Goal: Information Seeking & Learning: Find specific fact

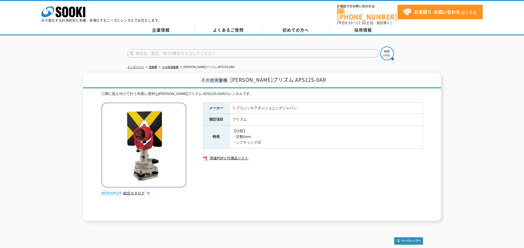
drag, startPoint x: 259, startPoint y: 140, endPoint x: 237, endPoint y: 138, distance: 22.4
click at [237, 138] on td "【仕様】 ・定数0mm ・シフティング式" at bounding box center [325, 136] width 193 height 23
click at [267, 126] on td "【仕様】 ・定数0mm ・シフティング式" at bounding box center [325, 136] width 193 height 23
click at [184, 51] on input "text" at bounding box center [252, 53] width 251 height 8
paste input "同軸目標板付き1素子反射ﾌﾟﾘｽﾞﾑ APS12-0AR3(0mm)"
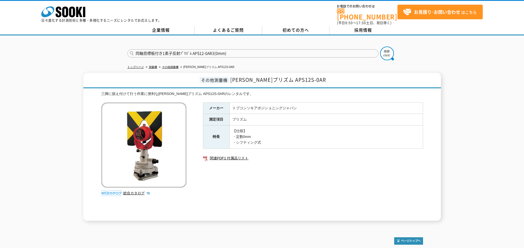
type input "同軸目標板付き1素子反射ﾌﾟﾘｽﾞﾑ APS12-0AR3(0mm)"
click at [380, 46] on button at bounding box center [387, 53] width 14 height 14
drag, startPoint x: 236, startPoint y: 49, endPoint x: 134, endPoint y: 48, distance: 102.0
click at [134, 49] on input "同軸目標板付き1素子反射ﾌﾟﾘｽﾞﾑ APS12-0AR3(0mm)" at bounding box center [252, 53] width 251 height 8
paste input "同軸目標板付き1素子反射ﾌﾟﾘｽﾞﾑ APS12-M0AR3(0mm)"
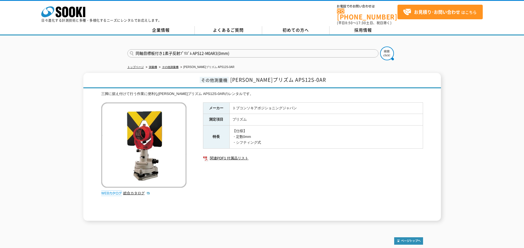
type input "同軸目標板付き1素子反射ﾌﾟﾘｽﾞﾑ APS12-M0AR3(0mm)"
click at [392, 53] on img at bounding box center [387, 53] width 14 height 14
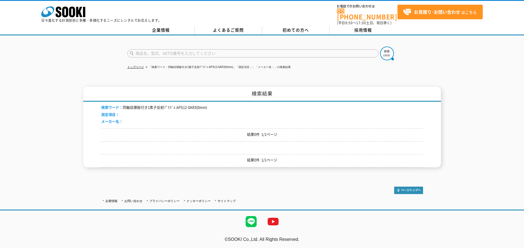
click at [186, 49] on input "text" at bounding box center [252, 53] width 251 height 8
